Goal: Task Accomplishment & Management: Use online tool/utility

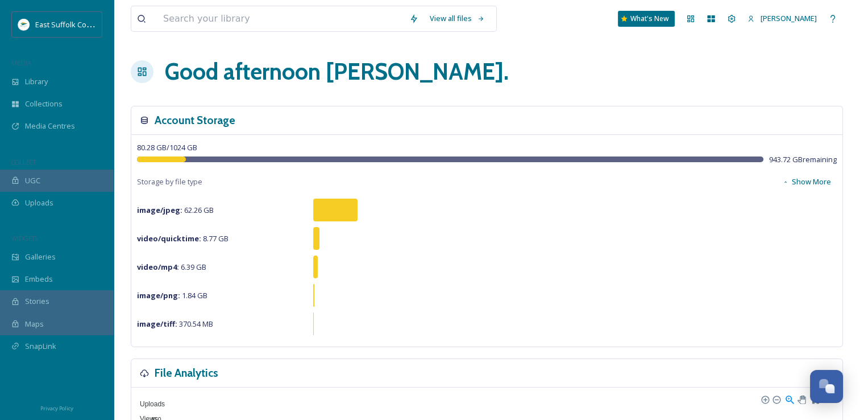
scroll to position [5221, 0]
click at [54, 196] on div "Uploads" at bounding box center [57, 203] width 114 height 22
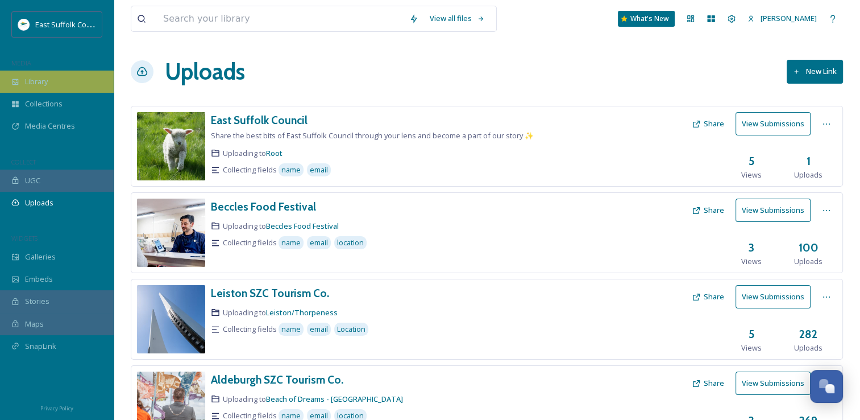
click at [46, 74] on div "Library" at bounding box center [57, 82] width 114 height 22
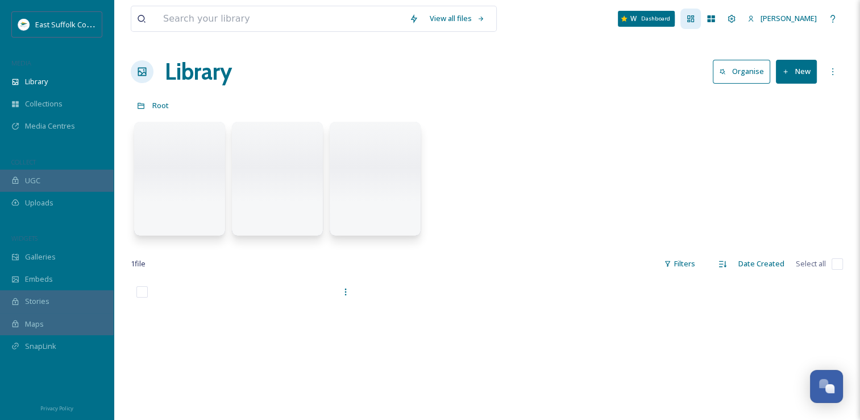
click at [694, 22] on icon at bounding box center [691, 18] width 7 height 7
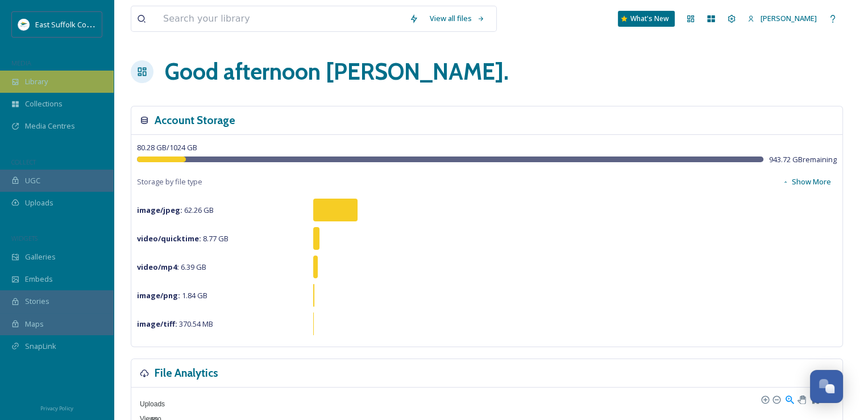
click at [10, 84] on div "Library" at bounding box center [57, 82] width 114 height 22
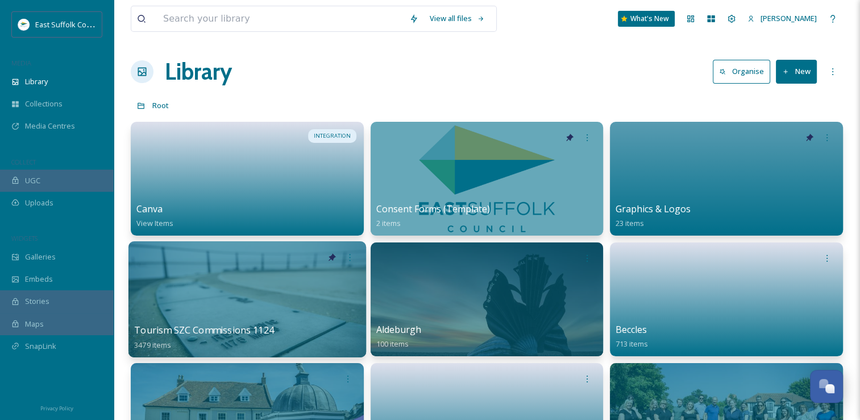
click at [278, 270] on div at bounding box center [248, 299] width 238 height 116
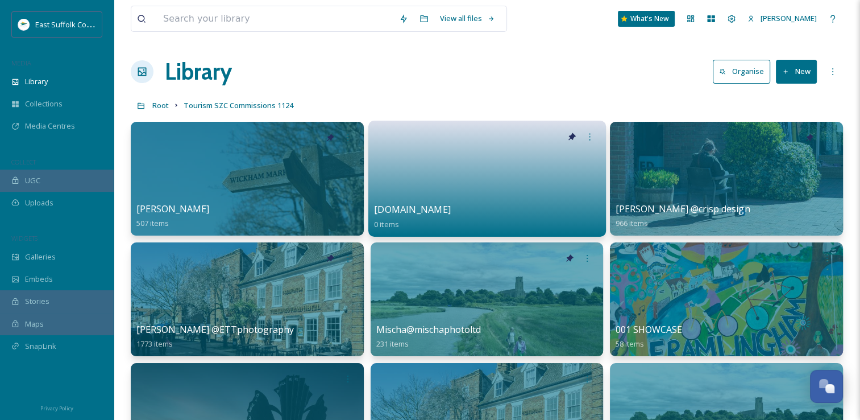
click at [419, 192] on link at bounding box center [487, 174] width 226 height 55
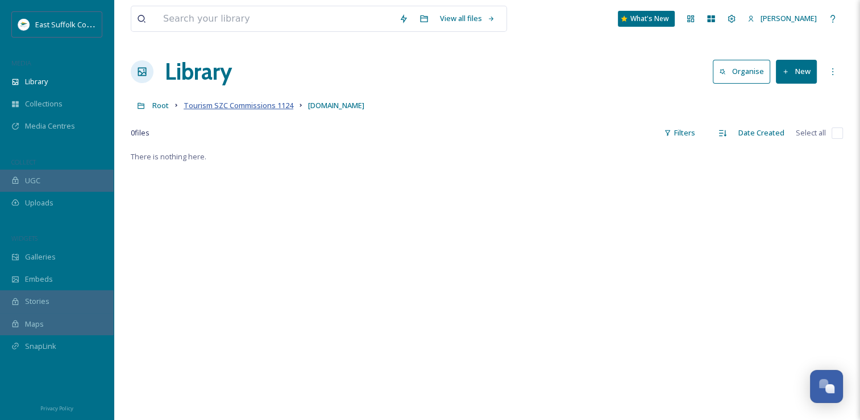
click at [240, 108] on span "Tourism SZC Commissions 1124" at bounding box center [239, 105] width 110 height 10
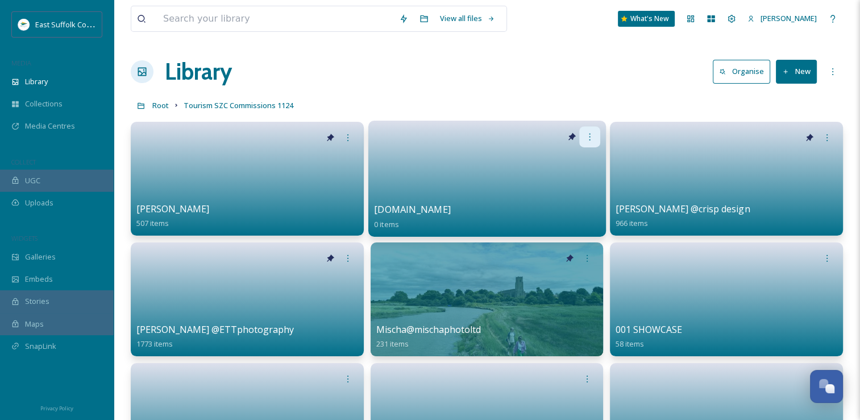
click at [581, 142] on div at bounding box center [589, 136] width 21 height 21
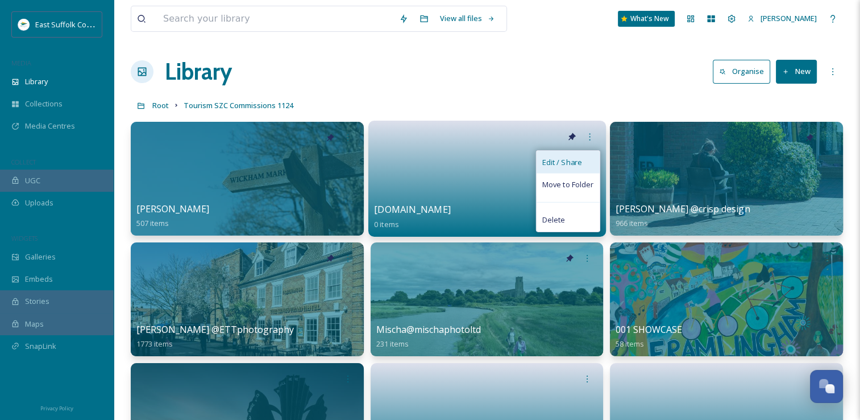
click at [574, 160] on span "Edit / Share" at bounding box center [562, 161] width 40 height 11
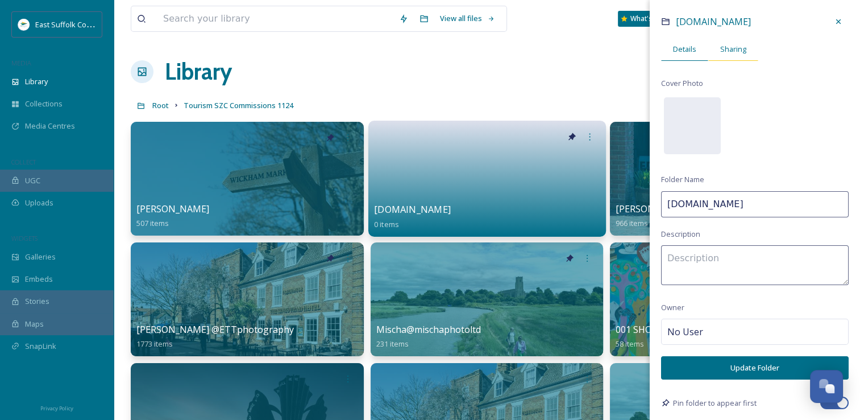
click at [730, 47] on span "Sharing" at bounding box center [733, 49] width 26 height 11
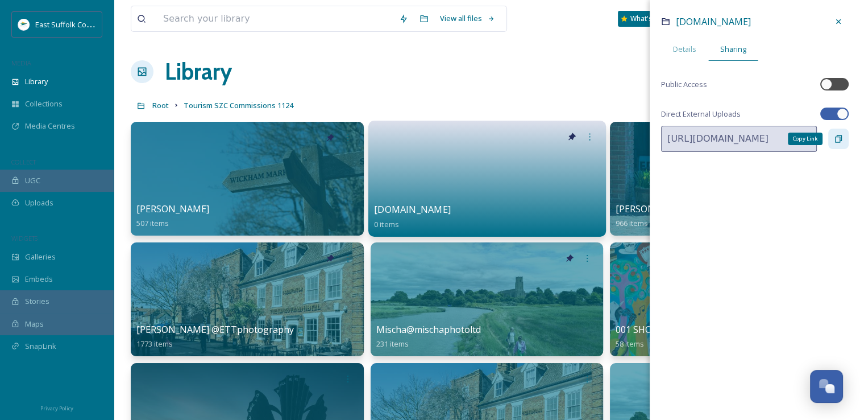
click at [835, 137] on icon at bounding box center [838, 138] width 7 height 7
